Goal: Task Accomplishment & Management: Manage account settings

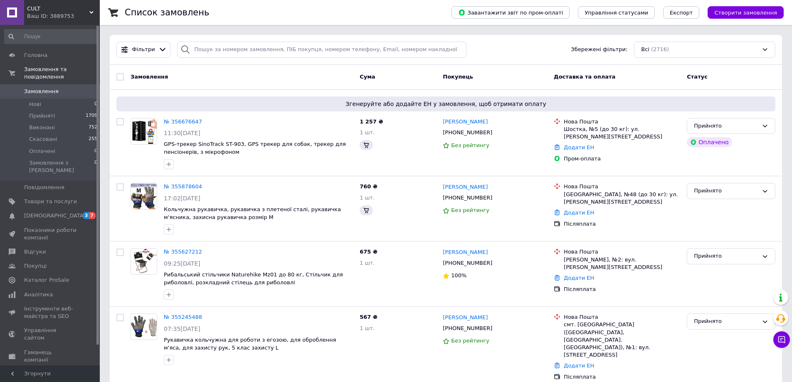
click at [54, 88] on span "Замовлення" at bounding box center [50, 91] width 53 height 7
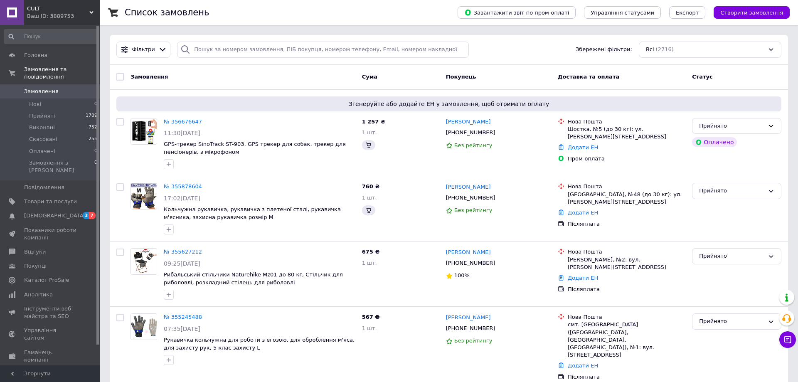
click at [54, 88] on span "Замовлення" at bounding box center [50, 91] width 53 height 7
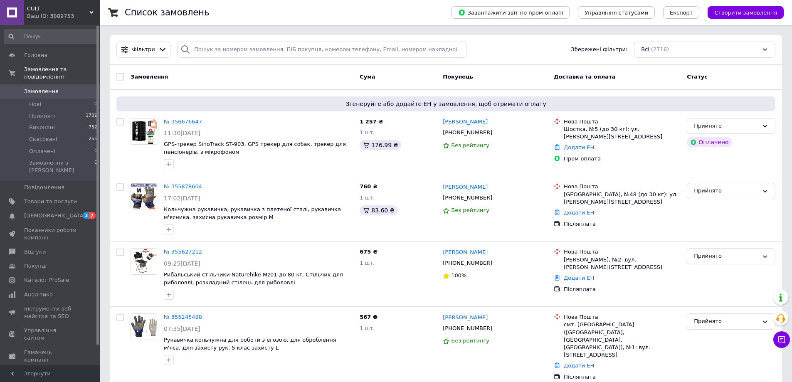
click at [70, 88] on span "Замовлення" at bounding box center [50, 91] width 53 height 7
